Goal: Task Accomplishment & Management: Manage account settings

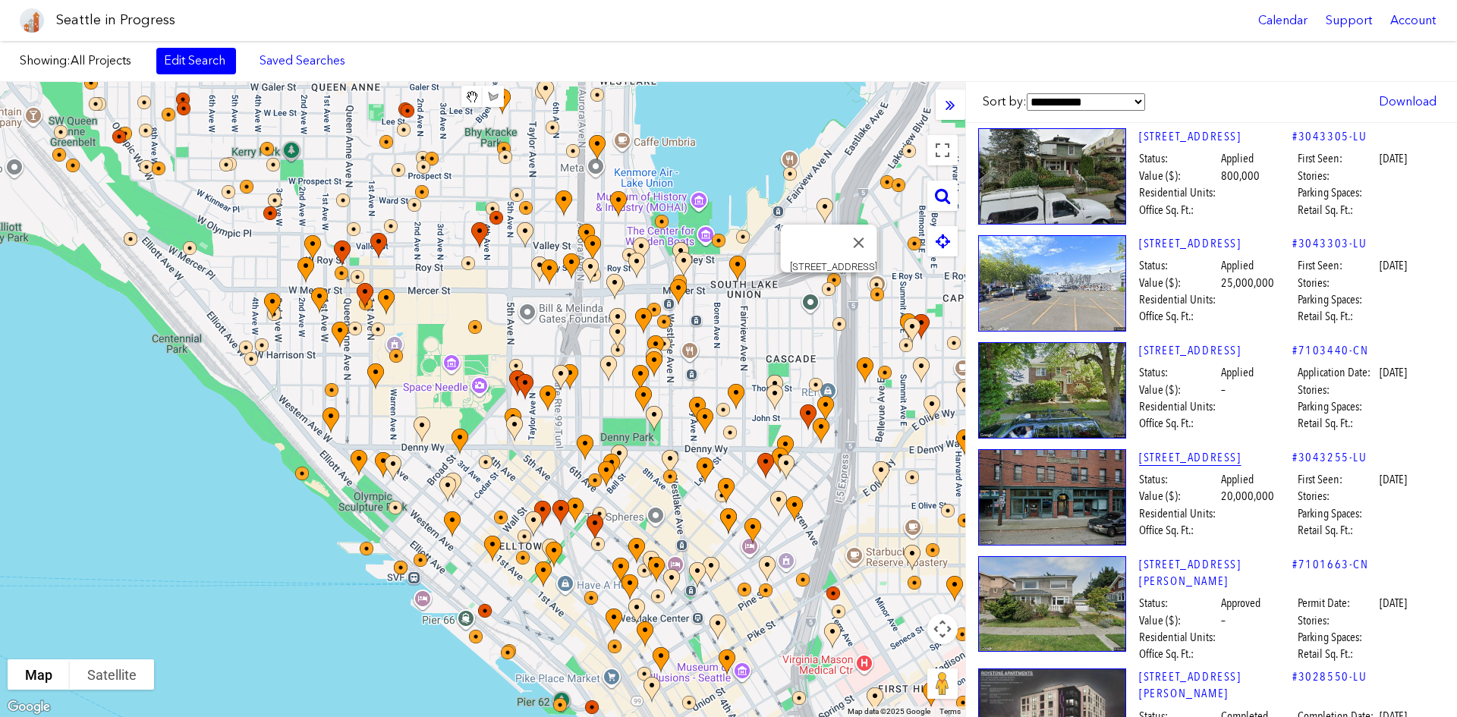
click at [1184, 455] on link "601 EASTLAKE AVE E" at bounding box center [1215, 457] width 153 height 17
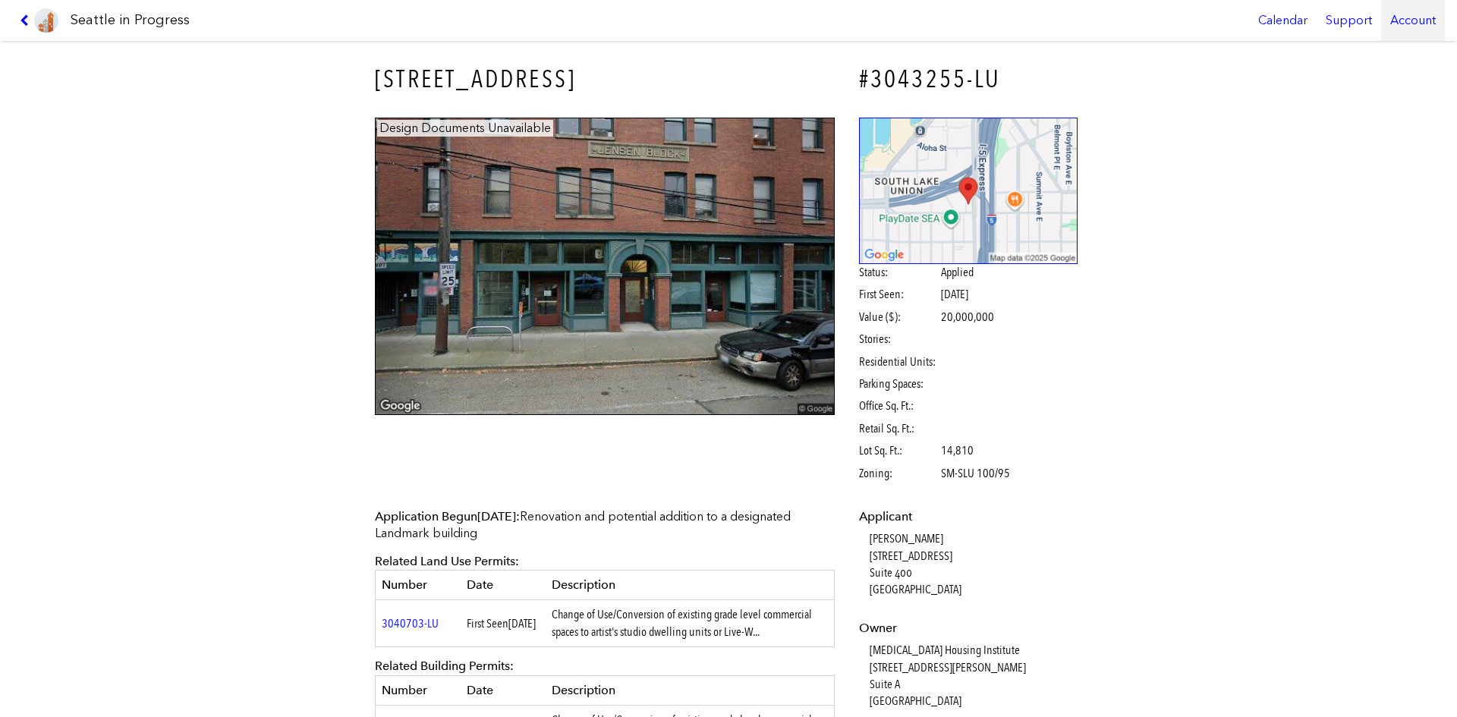
click at [1419, 18] on div "Account" at bounding box center [1413, 20] width 64 height 41
click at [1408, 81] on link "Account Details" at bounding box center [1370, 92] width 138 height 33
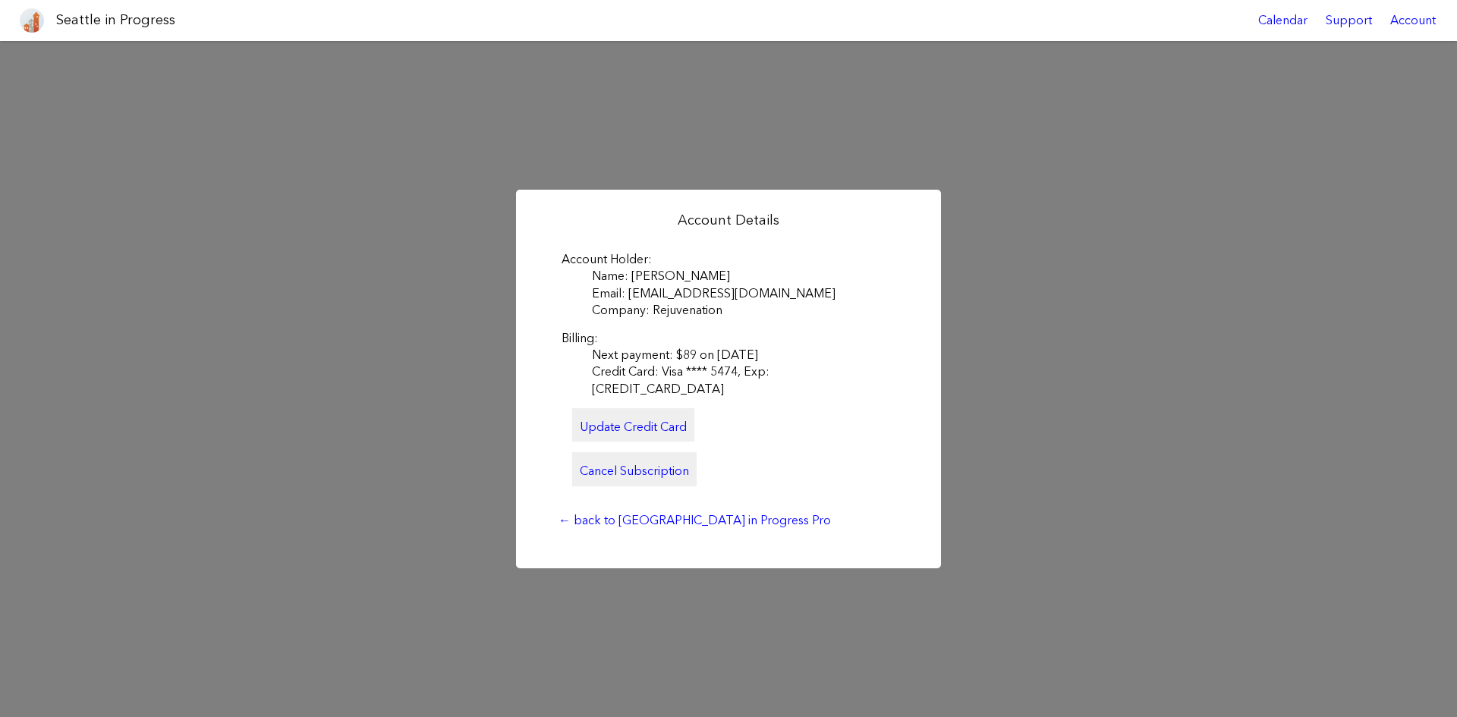
click at [642, 458] on link "Cancel Subscription" at bounding box center [634, 468] width 124 height 33
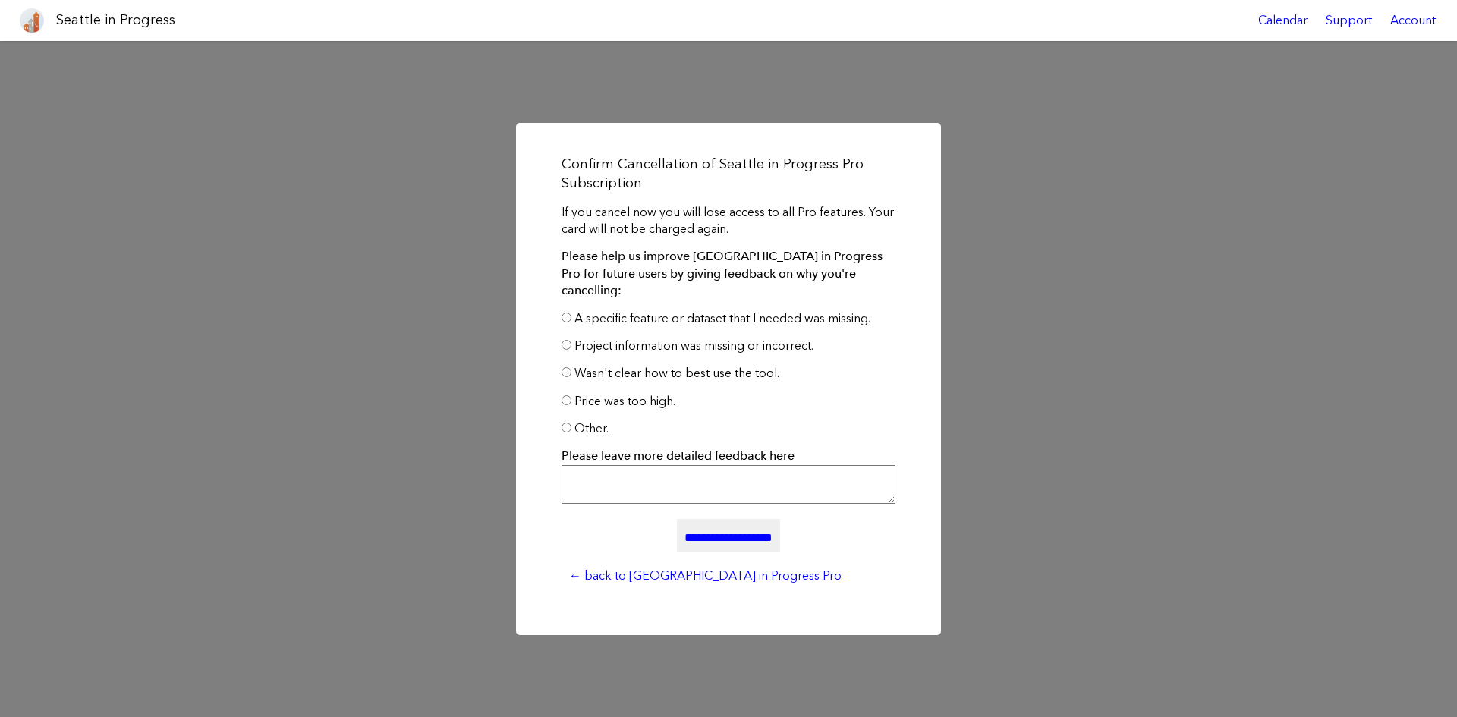
click at [717, 530] on input "**********" at bounding box center [728, 535] width 103 height 33
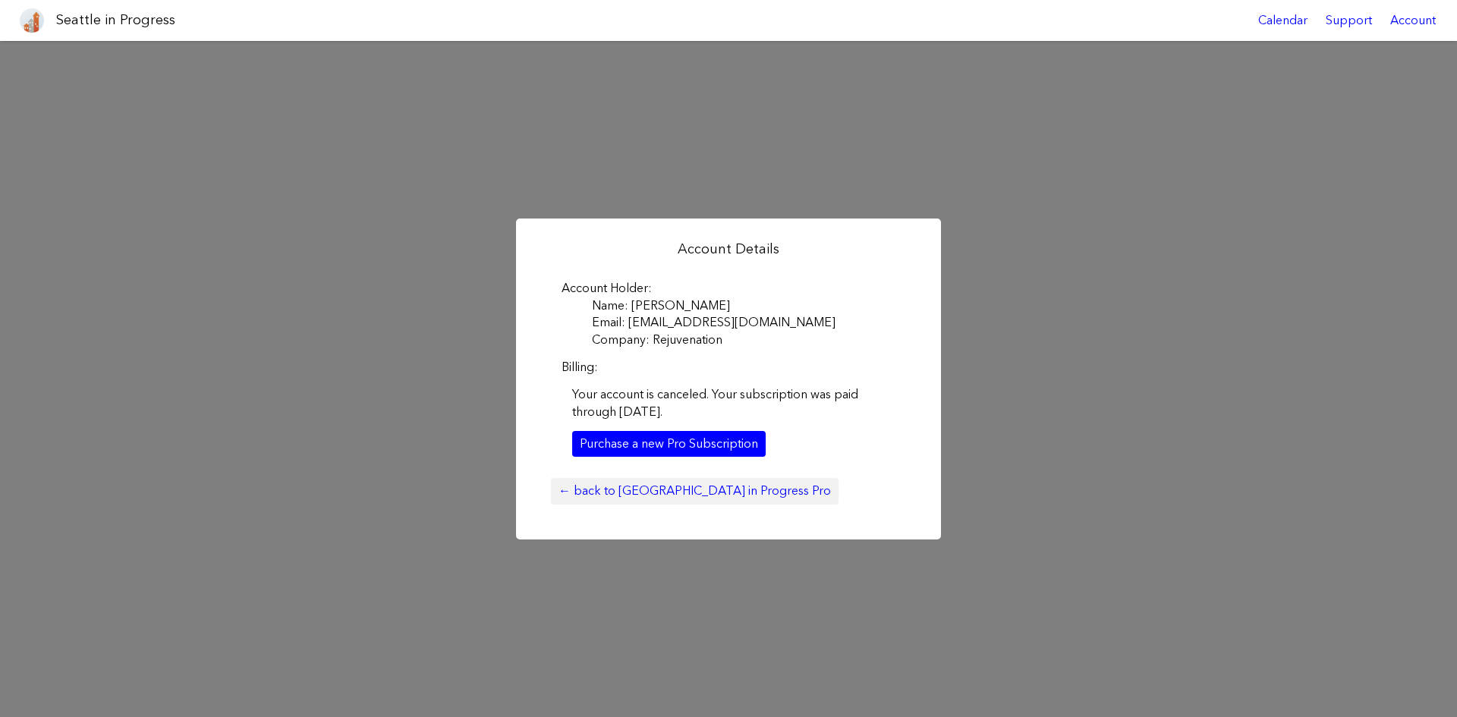
click at [644, 495] on link "← back to Seattle in Progress Pro" at bounding box center [695, 491] width 288 height 26
